Goal: Book appointment/travel/reservation

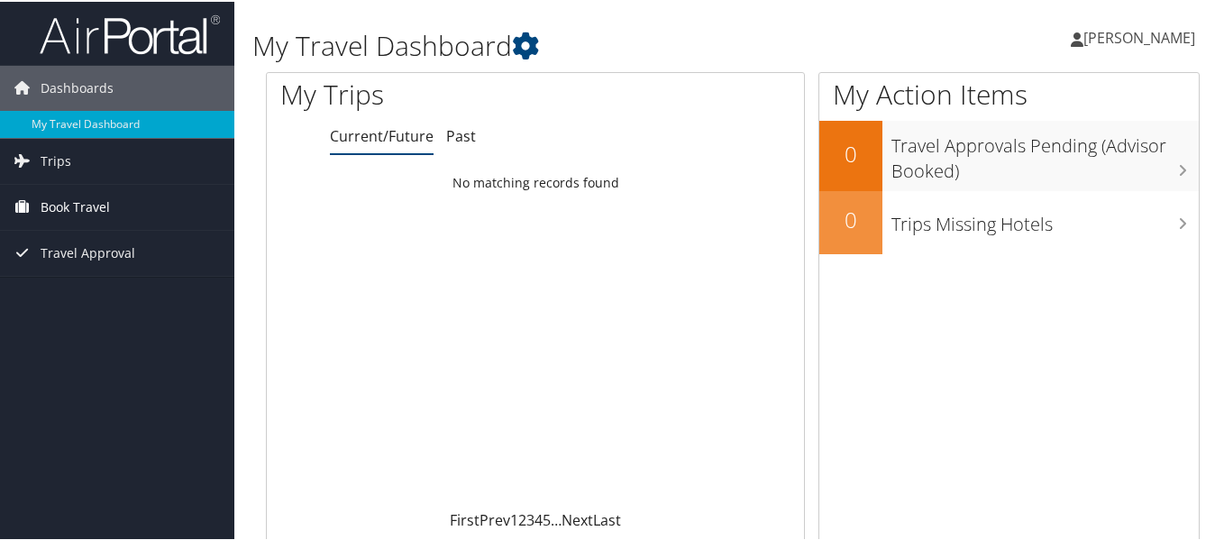
click at [98, 208] on span "Book Travel" at bounding box center [75, 205] width 69 height 45
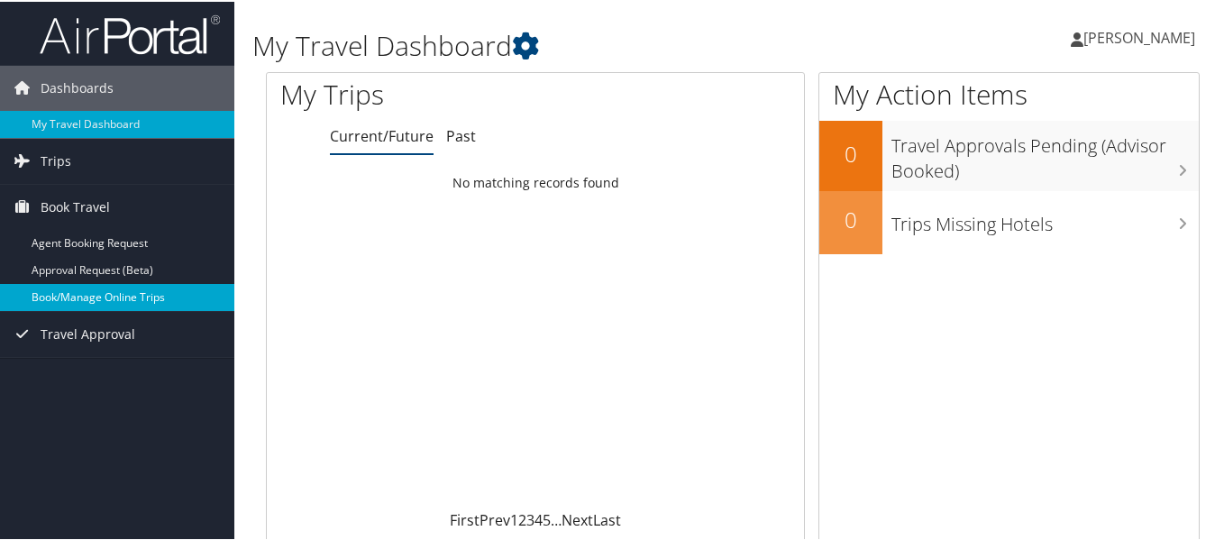
click at [91, 293] on link "Book/Manage Online Trips" at bounding box center [117, 295] width 234 height 27
